Goal: Complete application form

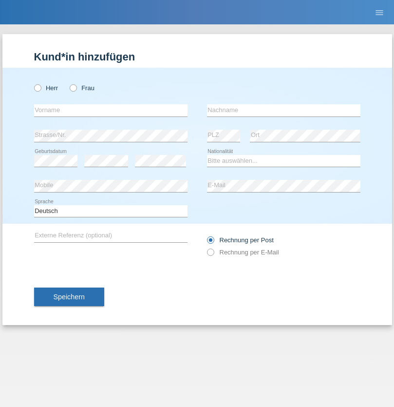
radio input "true"
click at [111, 110] on input "text" at bounding box center [110, 110] width 153 height 12
type input "[PERSON_NAME]"
click at [283, 110] on input "text" at bounding box center [283, 110] width 153 height 12
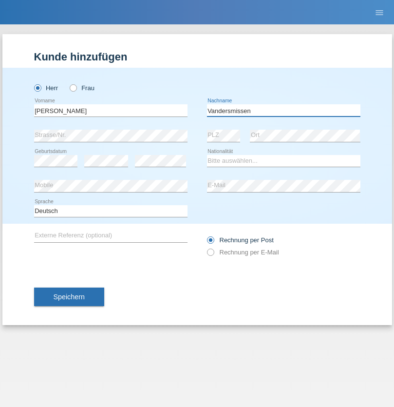
type input "Vandersmissen"
select select "BE"
select select "C"
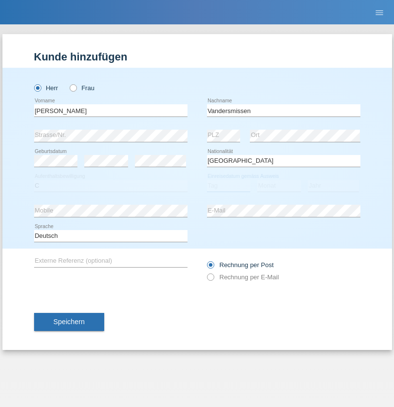
select select "06"
select select "05"
select select "2021"
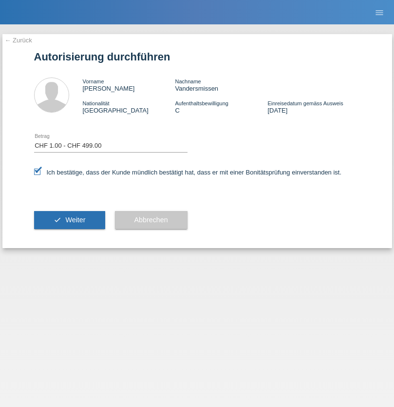
select select "1"
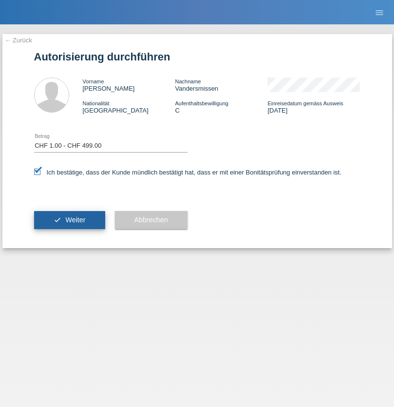
click at [69, 220] on span "Weiter" at bounding box center [75, 220] width 20 height 8
